Goal: Transaction & Acquisition: Obtain resource

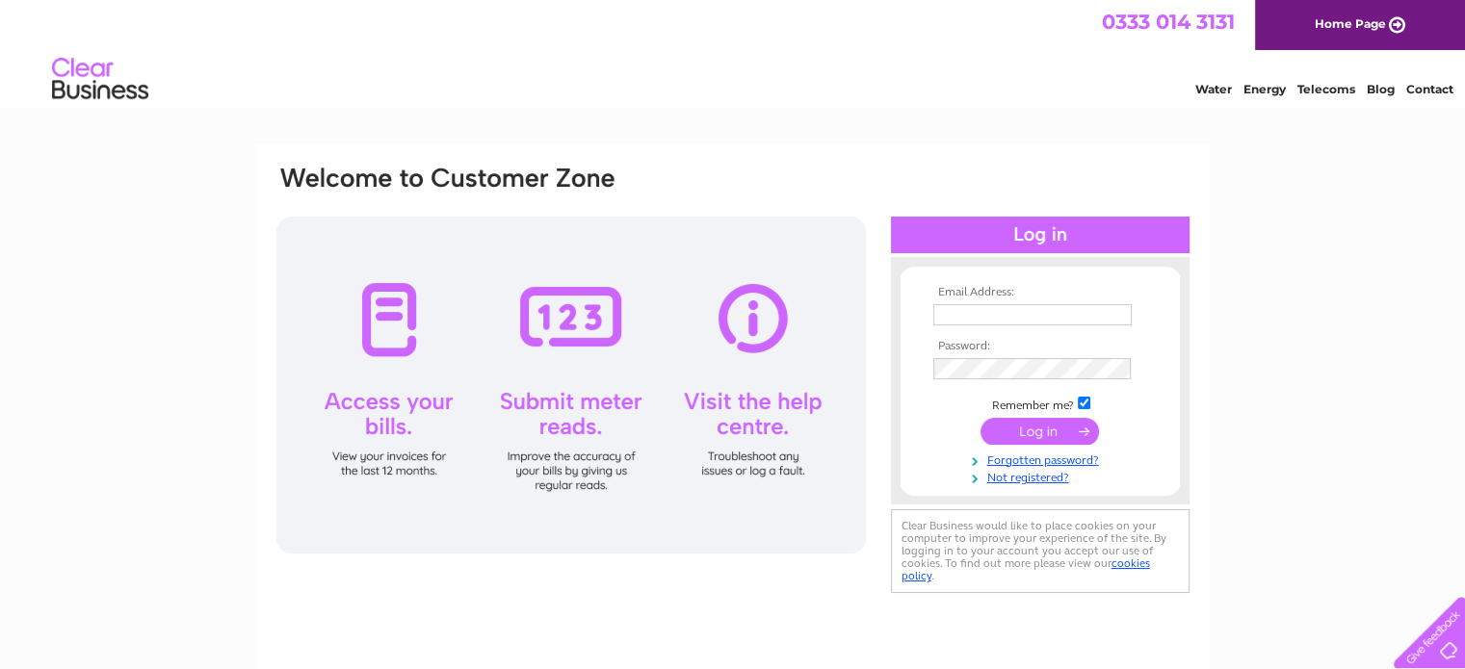
click at [1018, 304] on input "text" at bounding box center [1032, 314] width 198 height 21
click at [1018, 304] on input "text" at bounding box center [1033, 315] width 200 height 23
type input "[EMAIL_ADDRESS][DOMAIN_NAME]"
click at [978, 317] on input "text" at bounding box center [1033, 315] width 200 height 23
type input "chrisrah10@gmail.com"
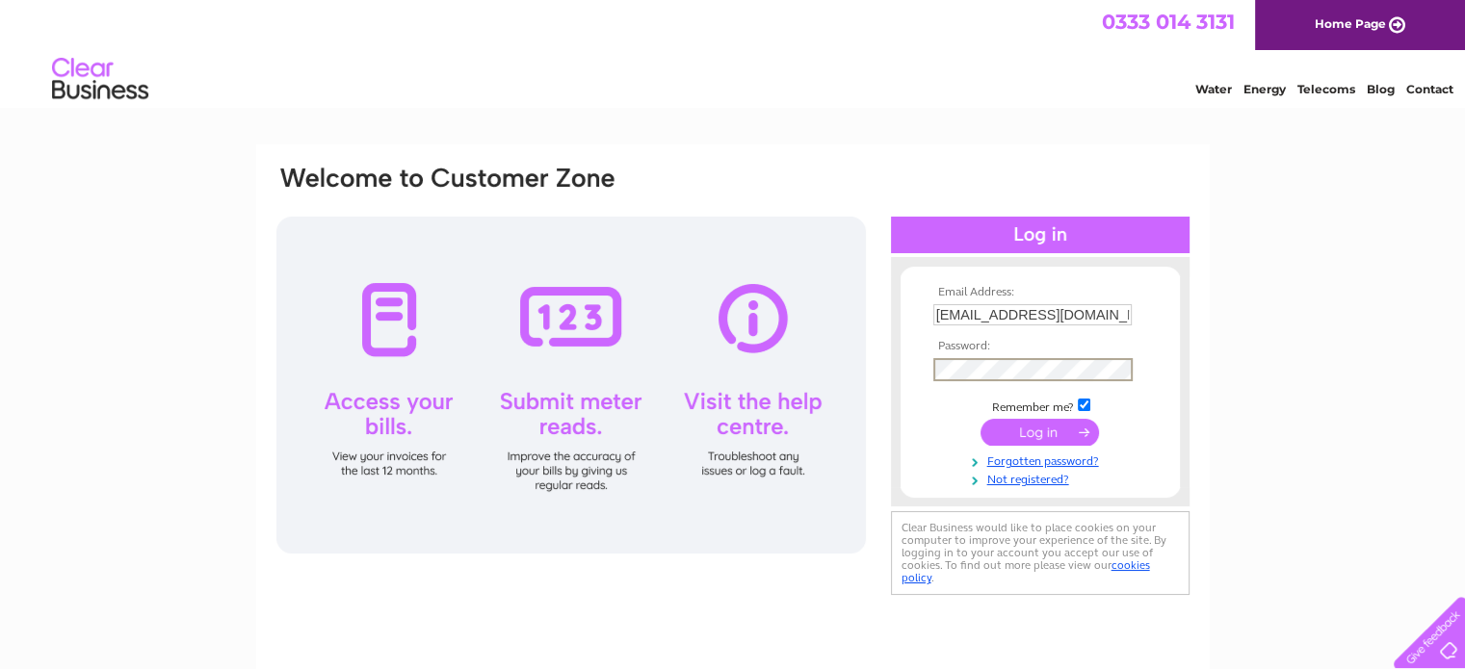
click at [980, 419] on input "submit" at bounding box center [1039, 432] width 118 height 27
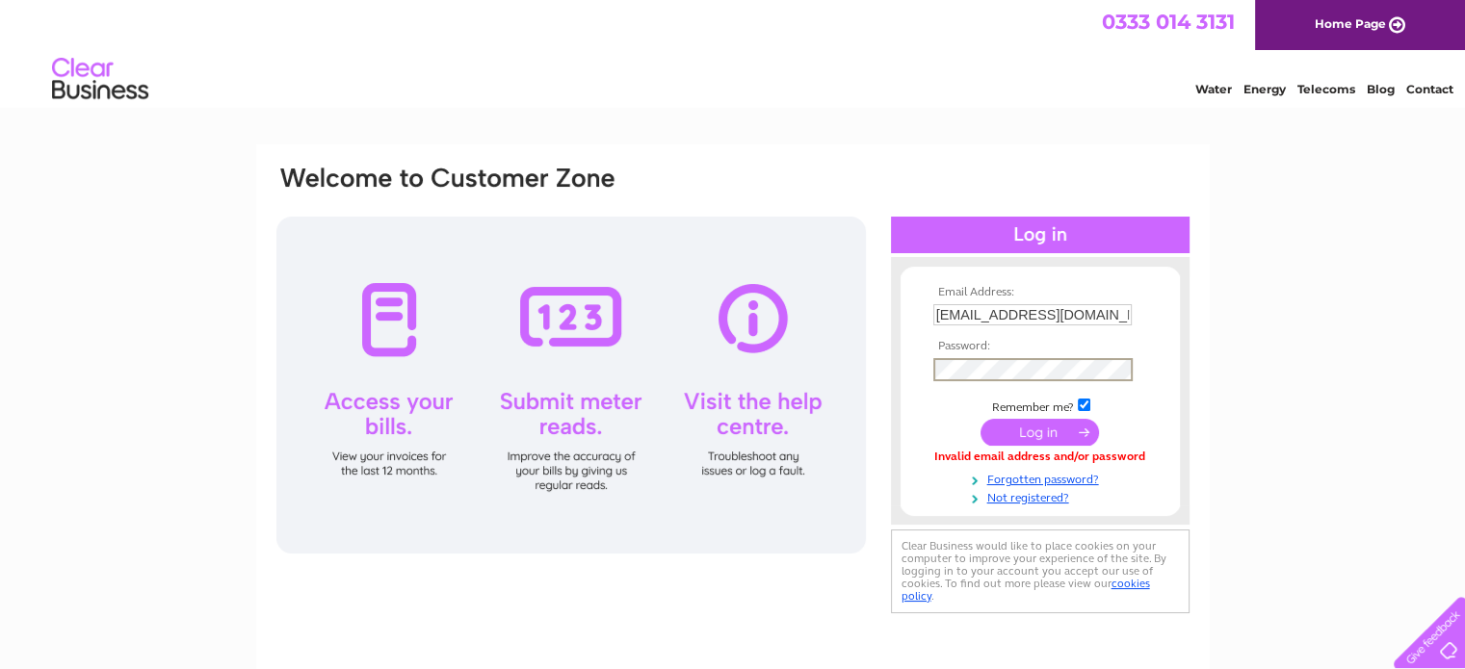
click at [980, 419] on input "submit" at bounding box center [1039, 432] width 118 height 27
click at [1025, 427] on input "submit" at bounding box center [1039, 431] width 118 height 27
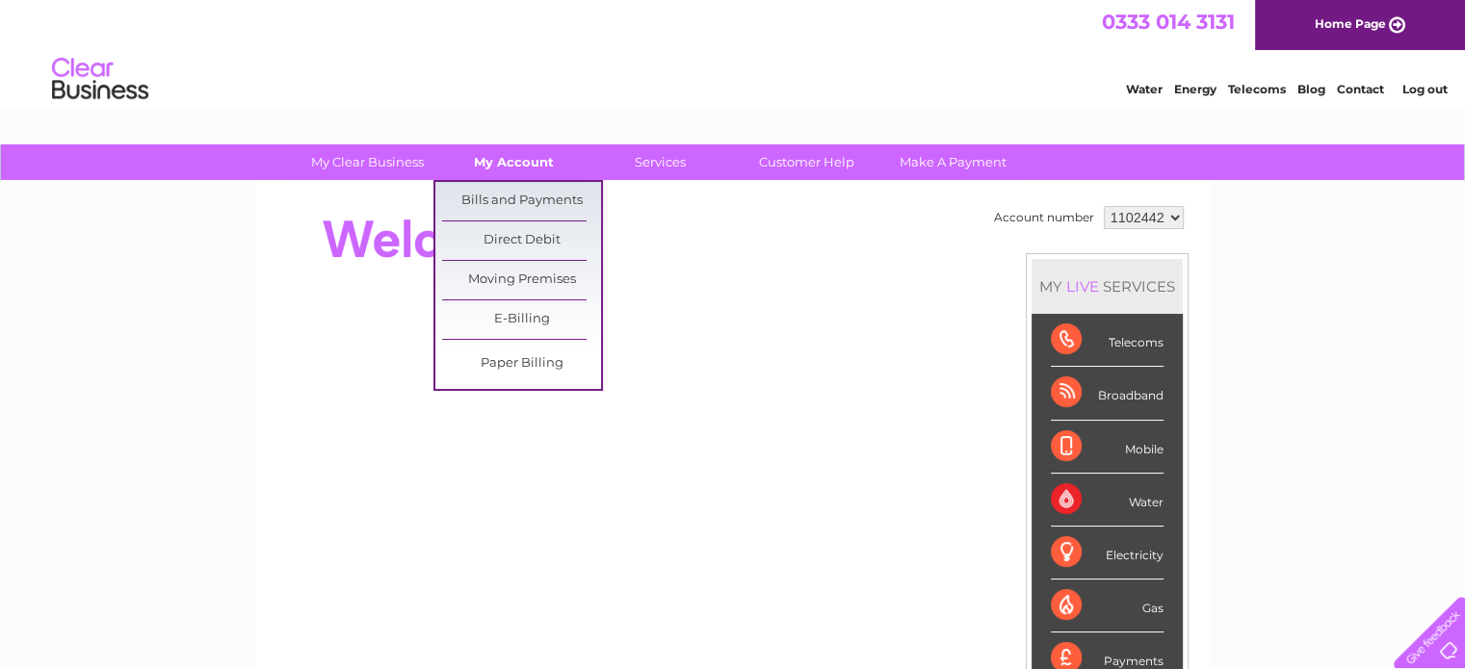
click at [503, 172] on link "My Account" at bounding box center [513, 162] width 159 height 36
click at [506, 207] on link "Bills and Payments" at bounding box center [521, 201] width 159 height 39
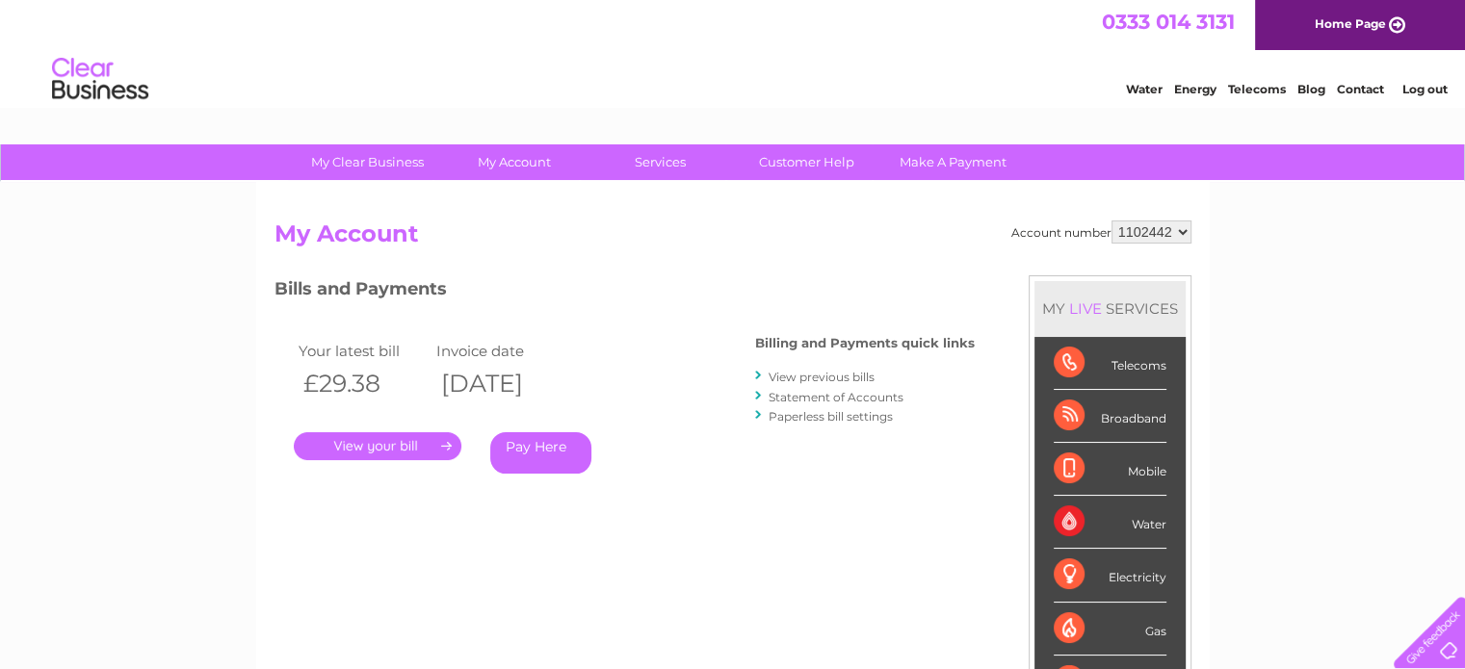
click at [350, 436] on link "." at bounding box center [378, 446] width 168 height 28
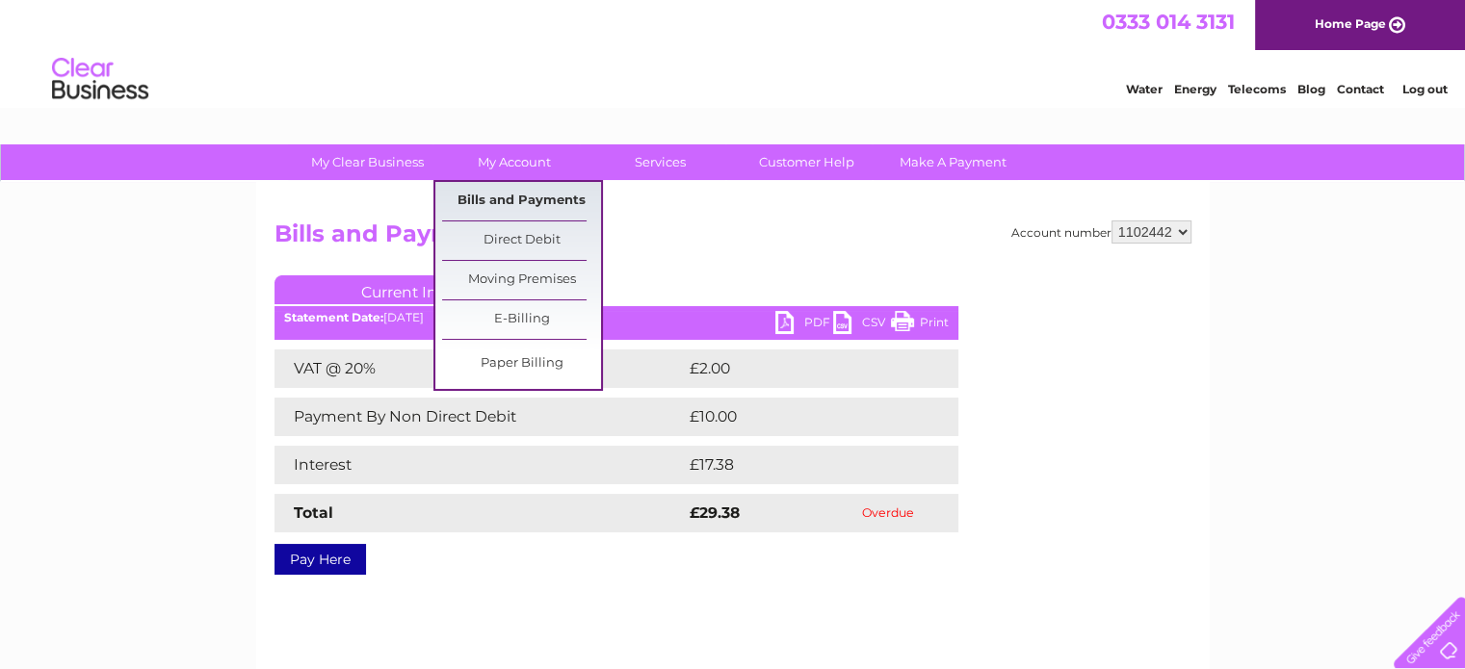
click at [531, 198] on link "Bills and Payments" at bounding box center [521, 201] width 159 height 39
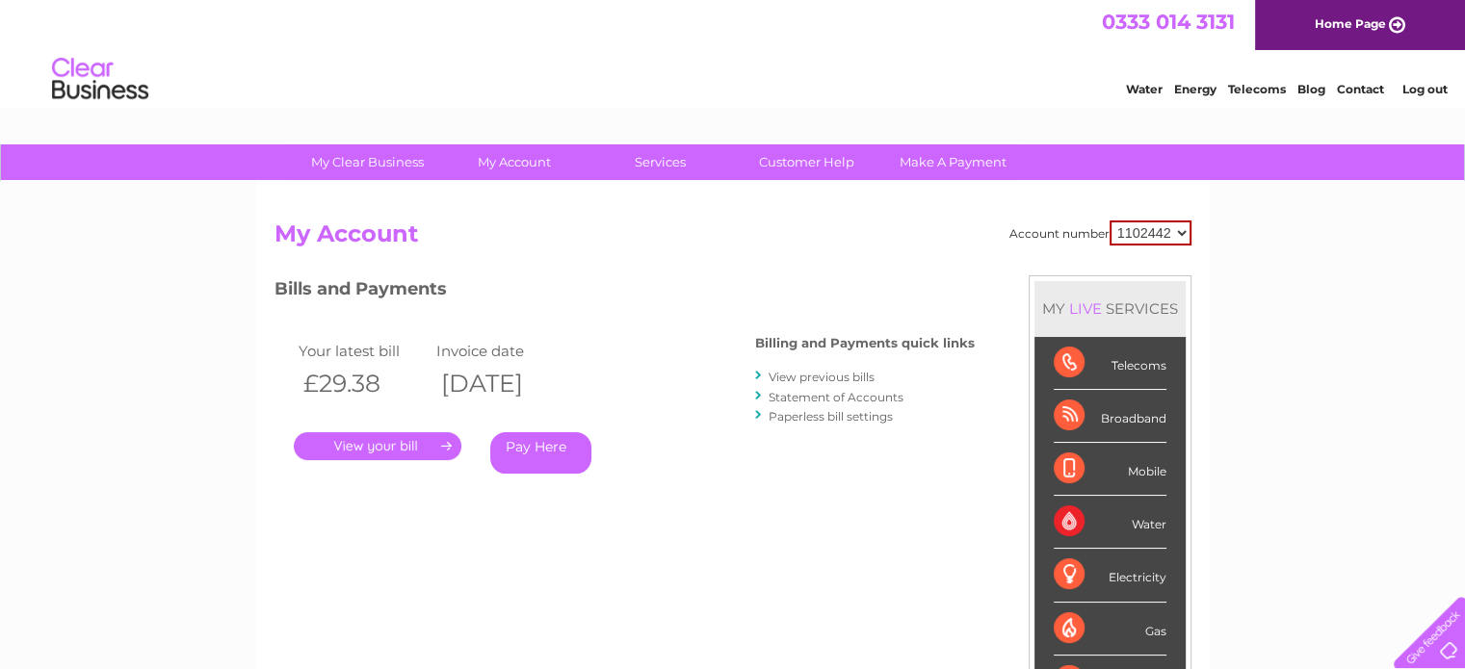
click at [813, 375] on link "View previous bills" at bounding box center [821, 377] width 106 height 14
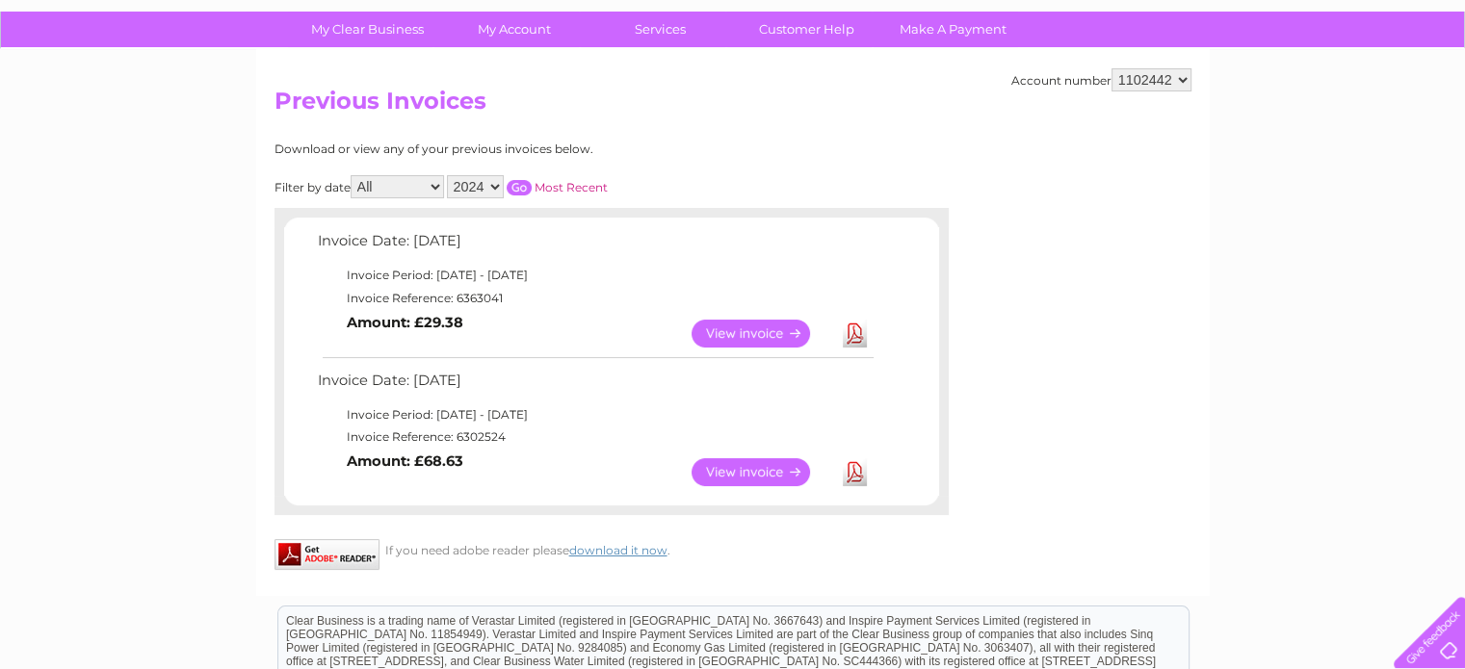
scroll to position [142, 0]
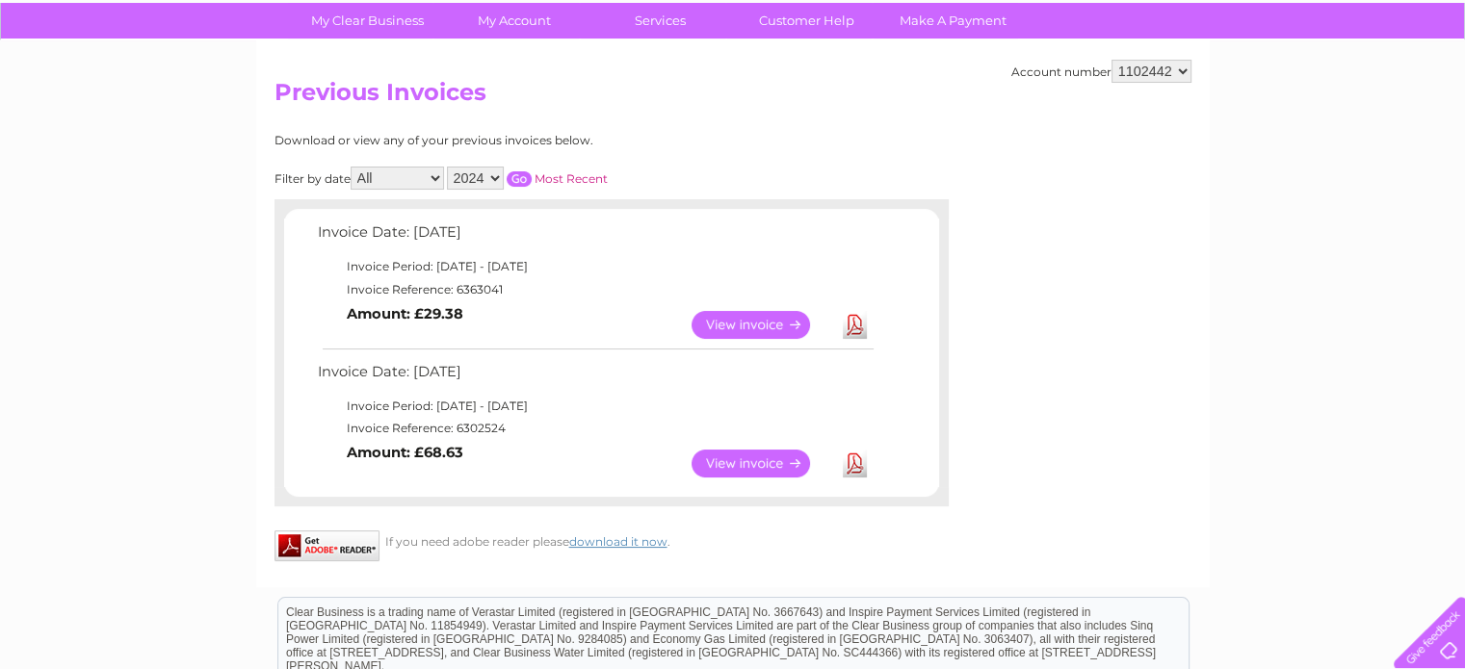
click at [477, 173] on select "2024 2023 2022 2021" at bounding box center [475, 178] width 57 height 23
select select "2022"
click at [449, 167] on select "2024 2023 2022 2021" at bounding box center [475, 178] width 57 height 23
click at [525, 179] on input "button" at bounding box center [518, 178] width 25 height 15
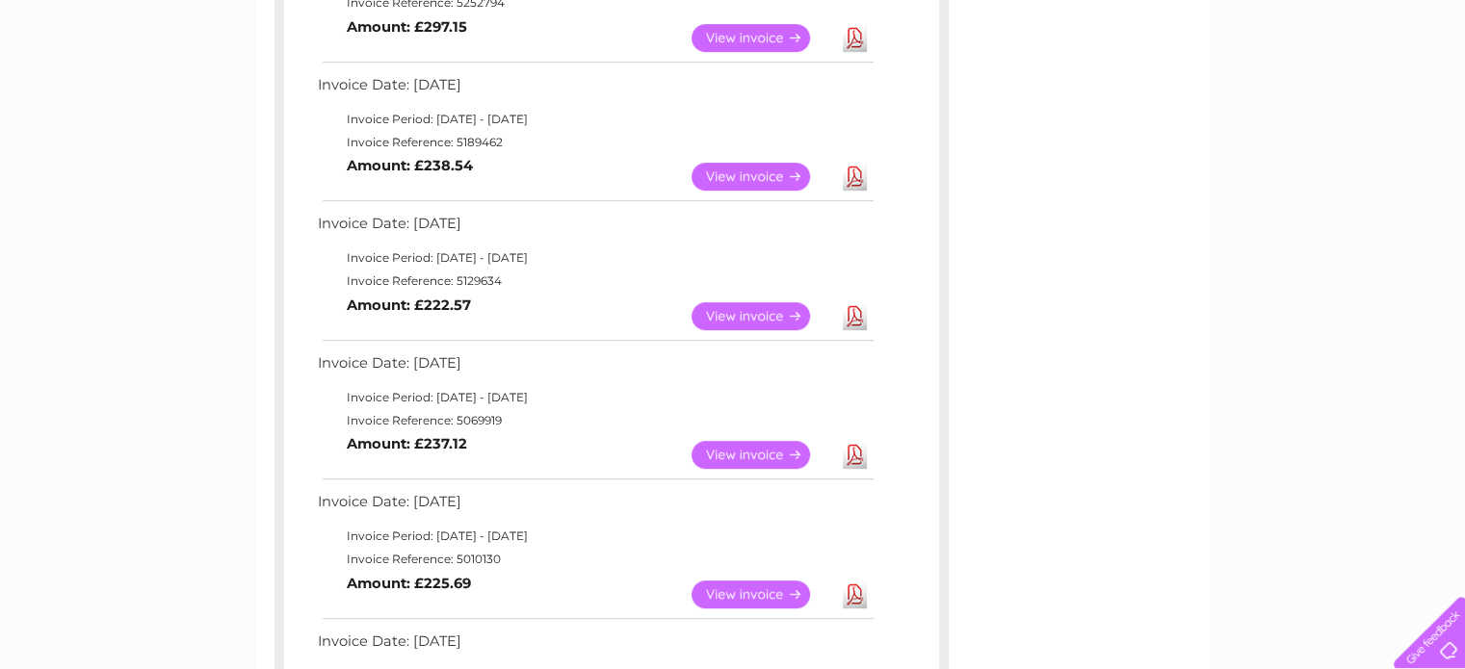
scroll to position [840, 0]
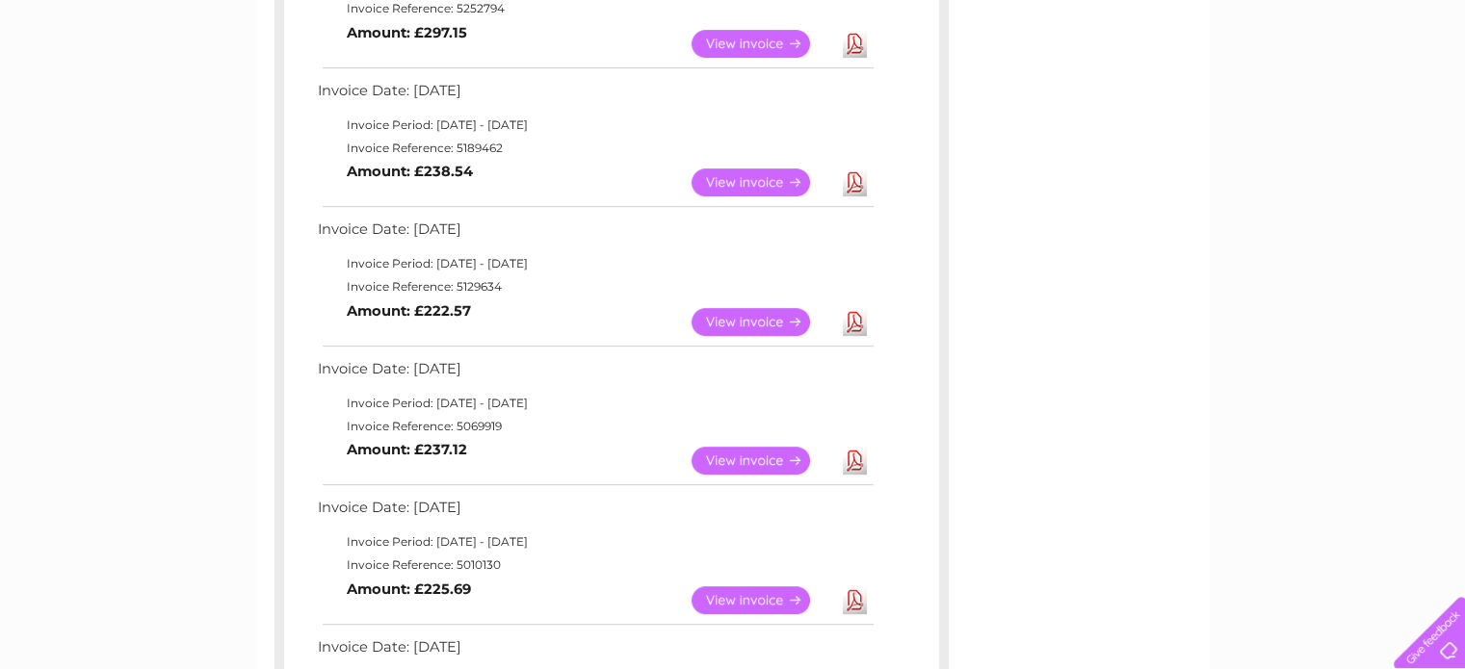
click at [746, 327] on link "View" at bounding box center [762, 322] width 142 height 28
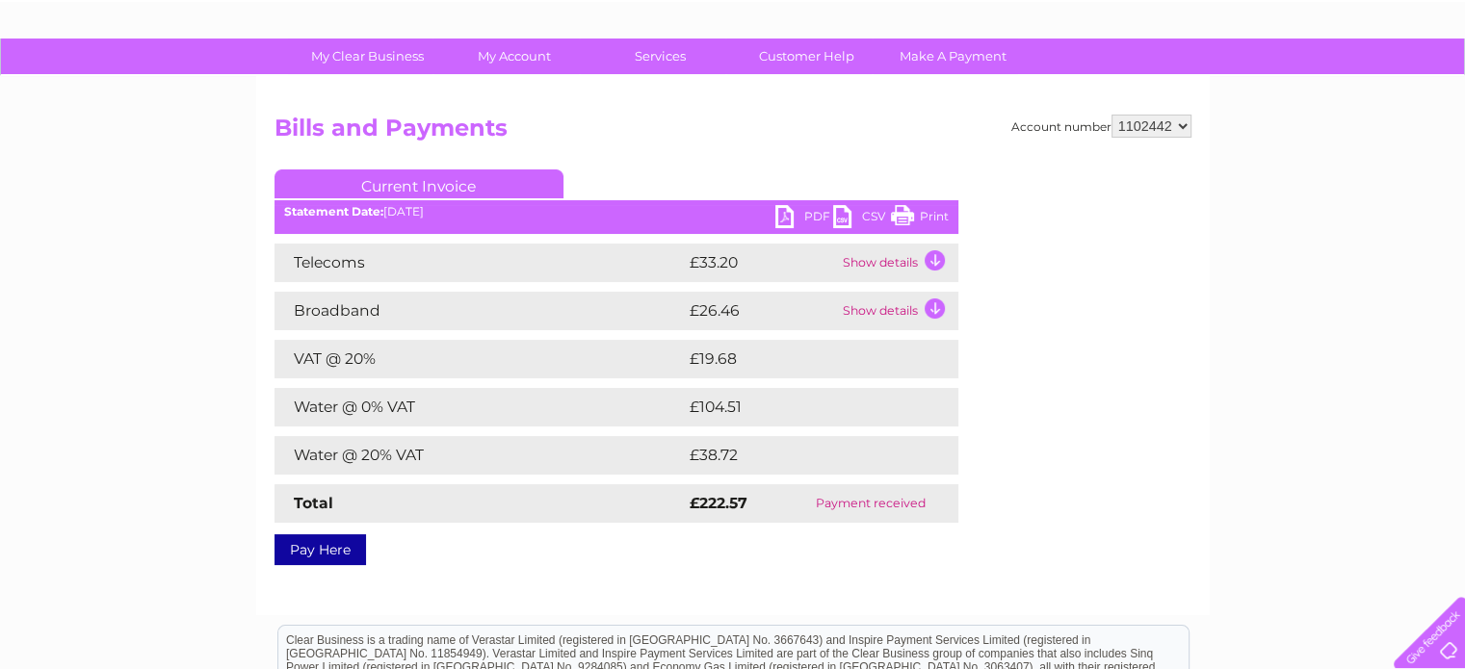
scroll to position [107, 0]
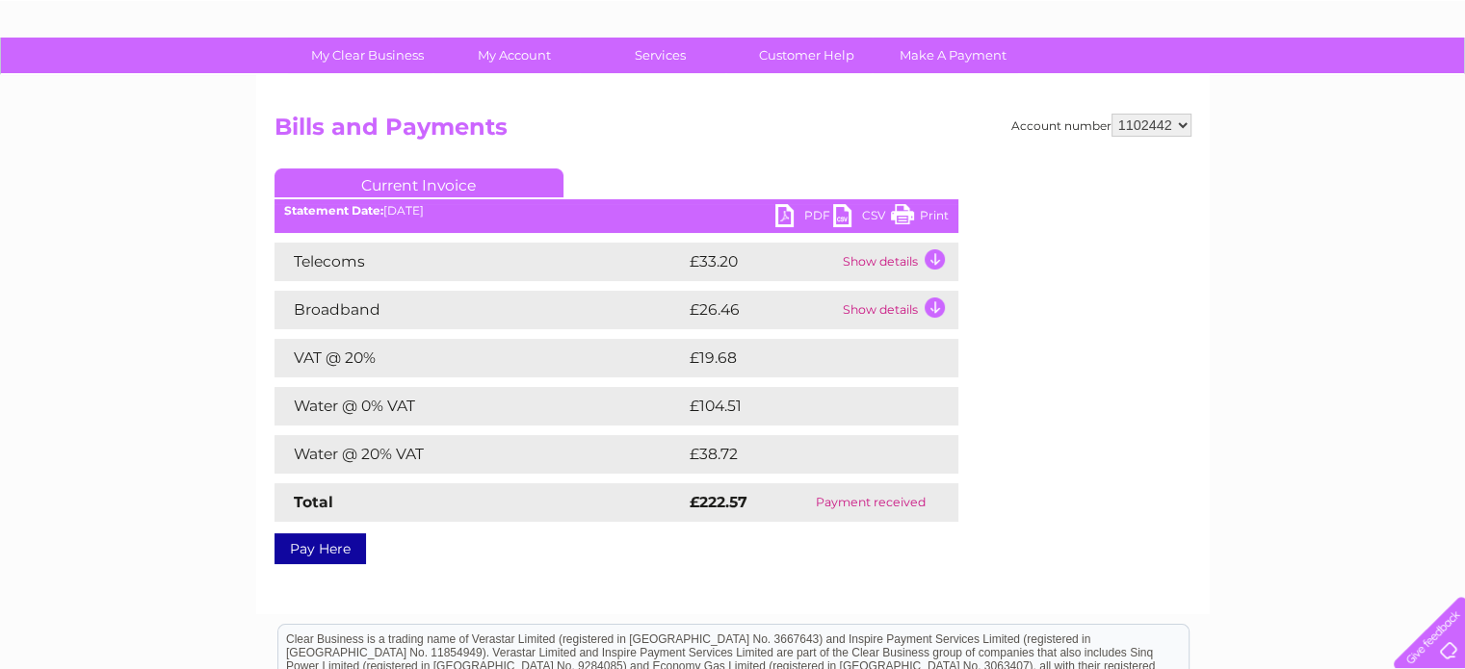
click at [807, 211] on link "PDF" at bounding box center [804, 218] width 58 height 28
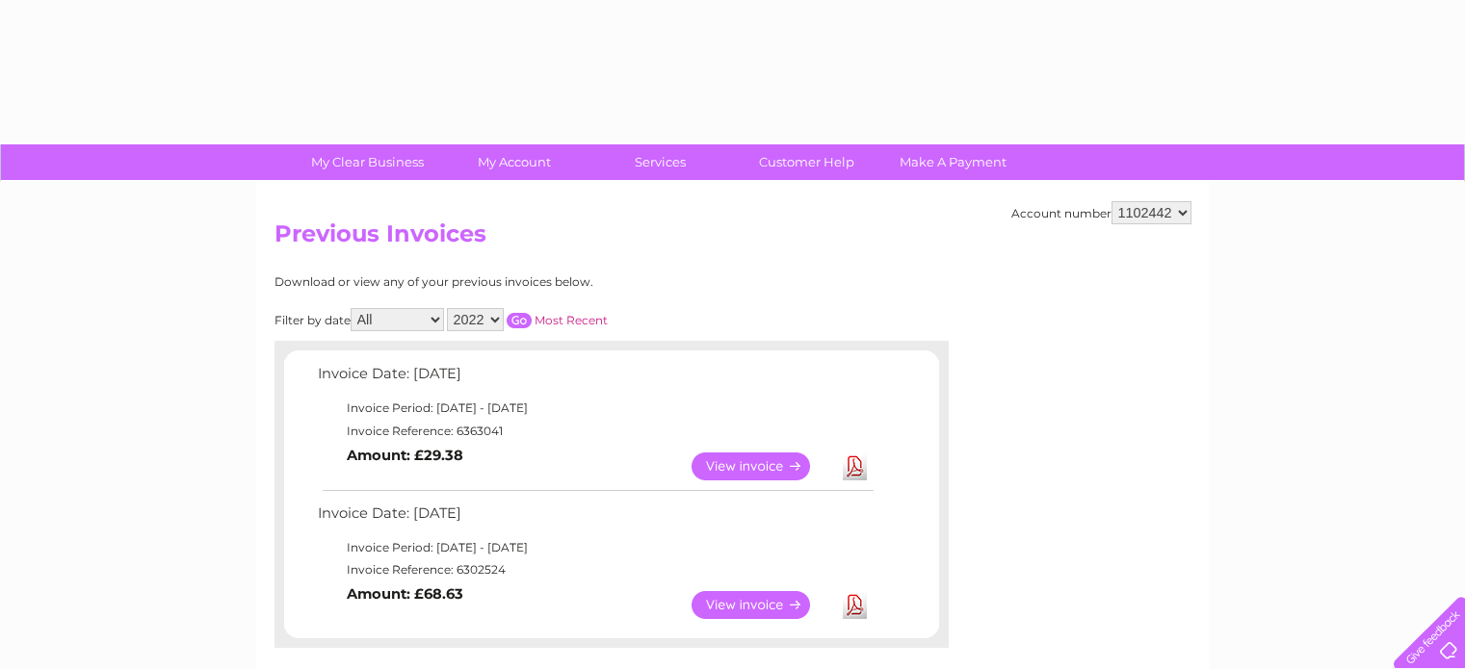
select select "2022"
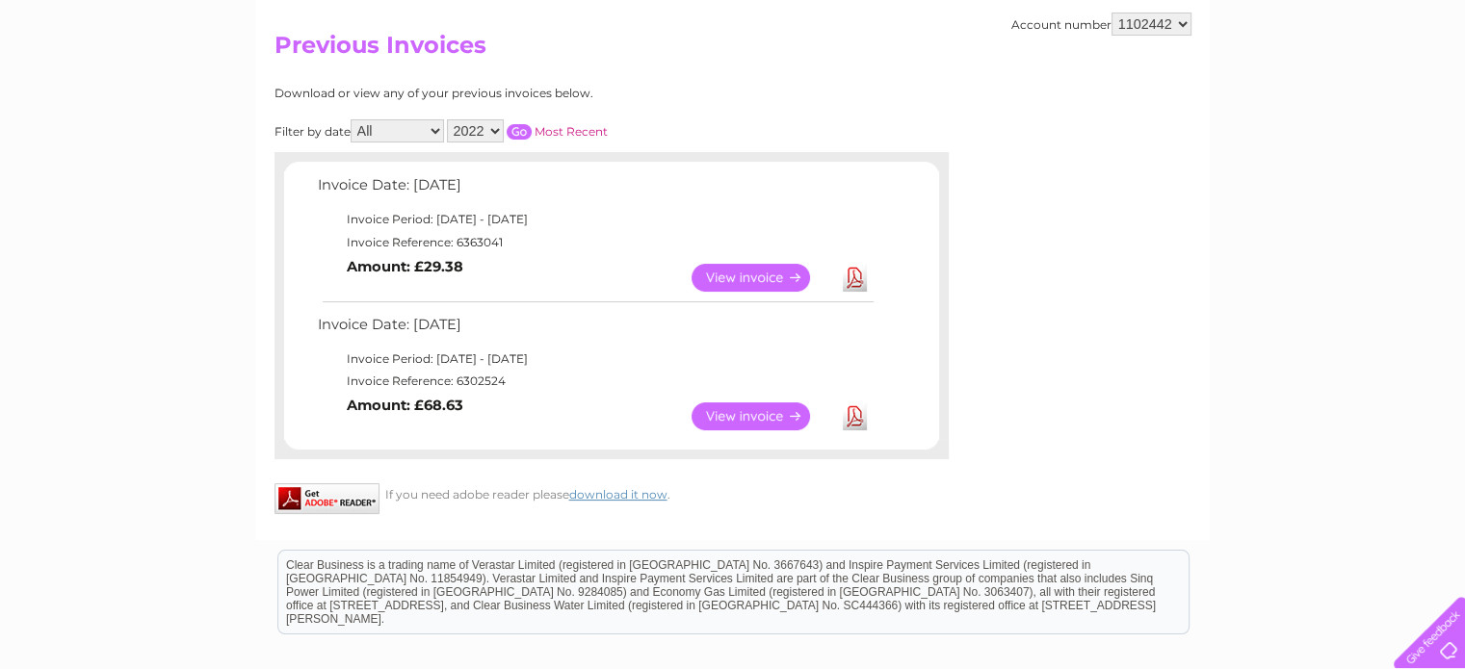
scroll to position [186, 0]
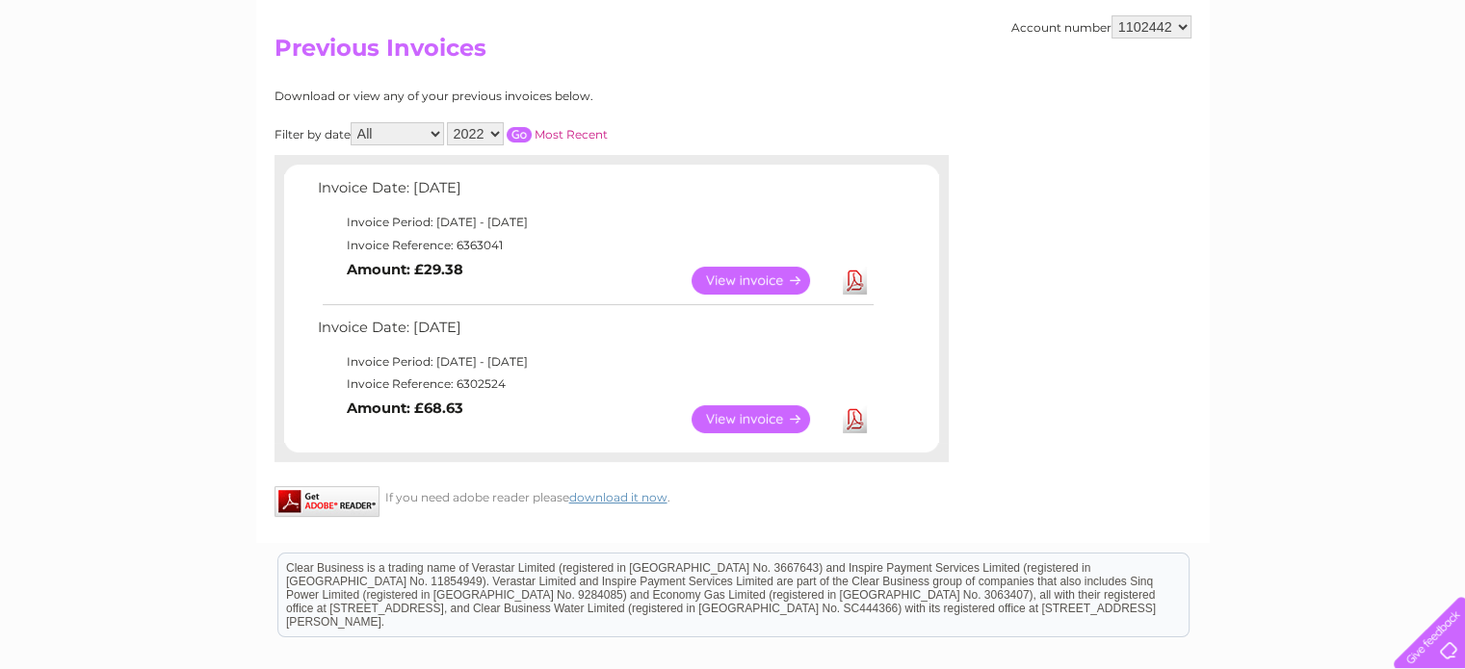
click at [489, 129] on select "2024 2023 2022 2021" at bounding box center [475, 133] width 57 height 23
click at [449, 122] on select "2024 2023 2022 2021" at bounding box center [475, 133] width 57 height 23
click at [518, 127] on input "button" at bounding box center [518, 134] width 25 height 15
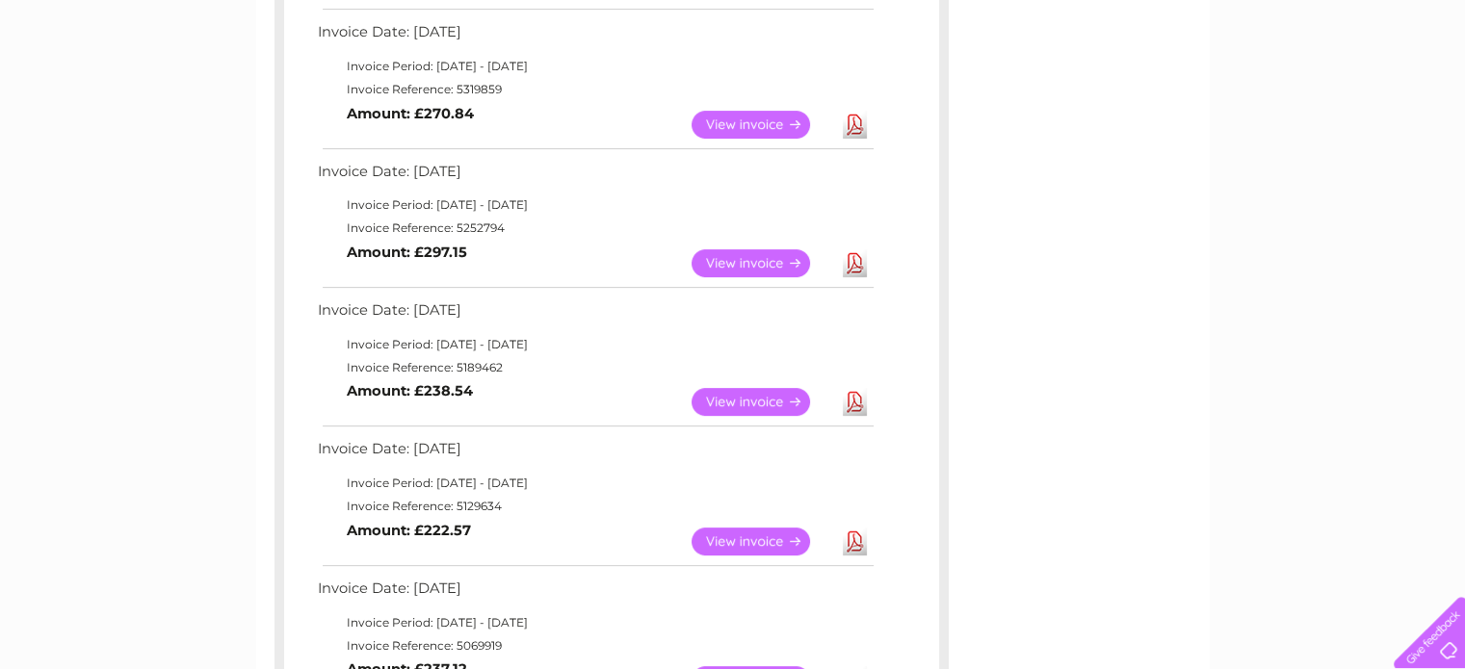
scroll to position [636, 0]
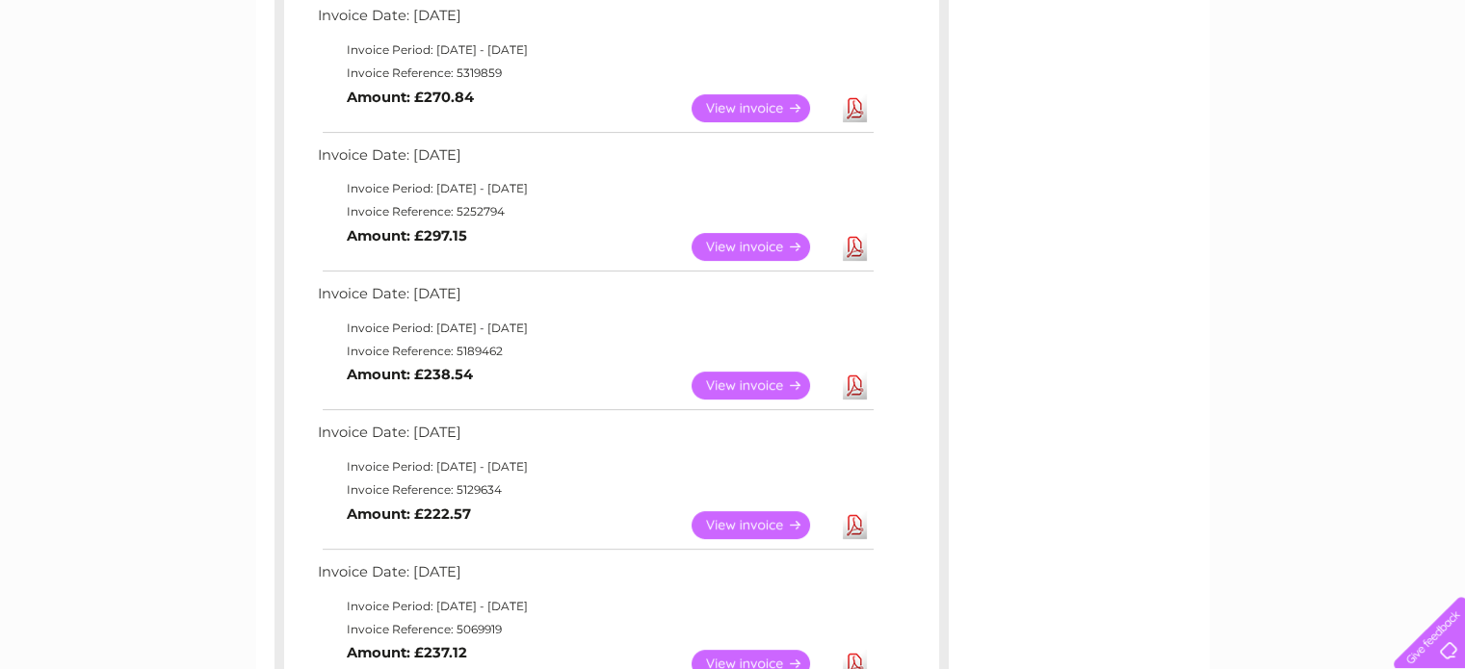
click at [739, 381] on link "View" at bounding box center [762, 386] width 142 height 28
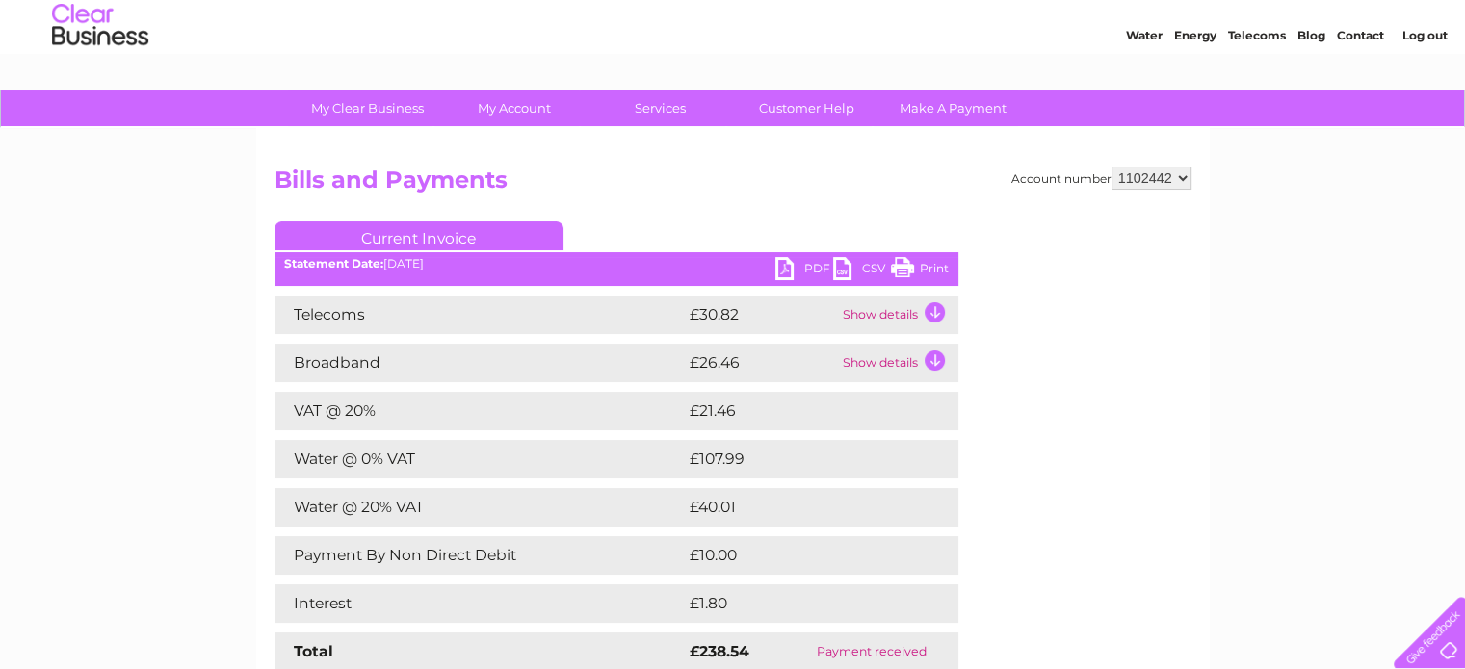
scroll to position [54, 0]
click at [805, 262] on link "PDF" at bounding box center [804, 271] width 58 height 28
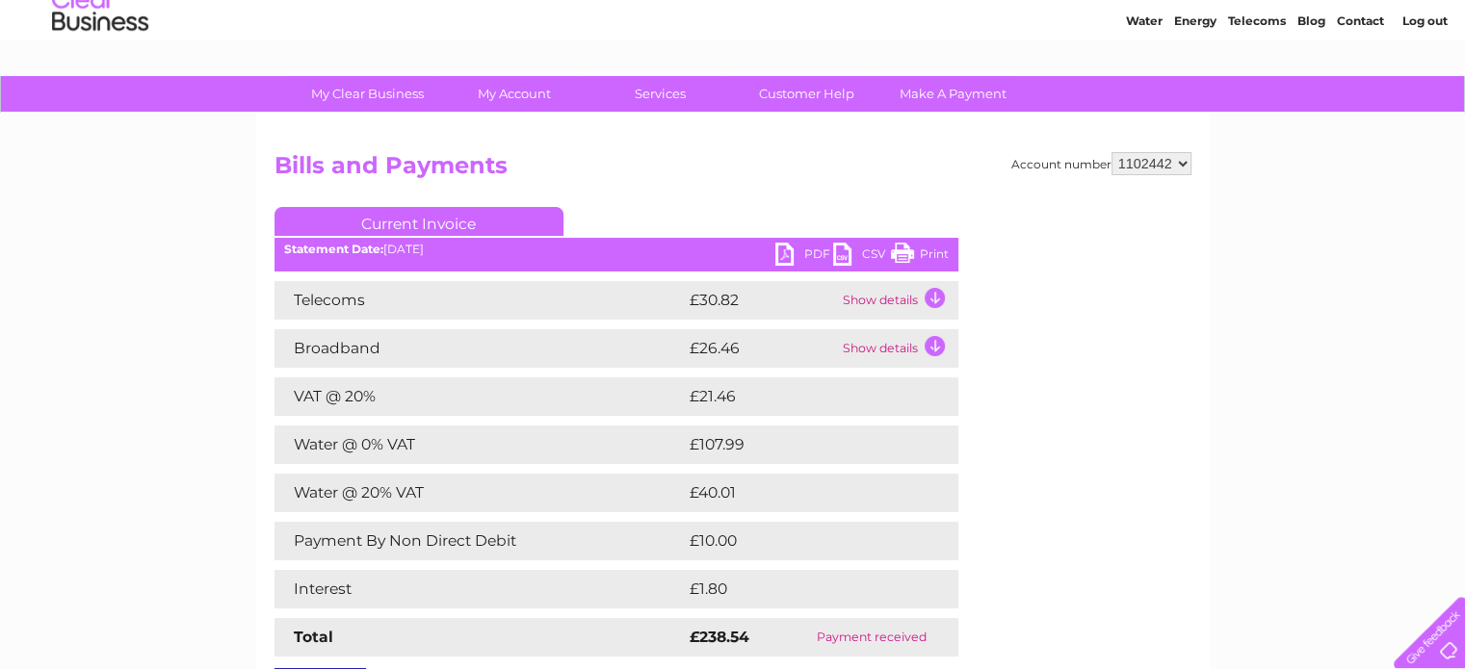
scroll to position [0, 0]
